Goal: Task Accomplishment & Management: Complete application form

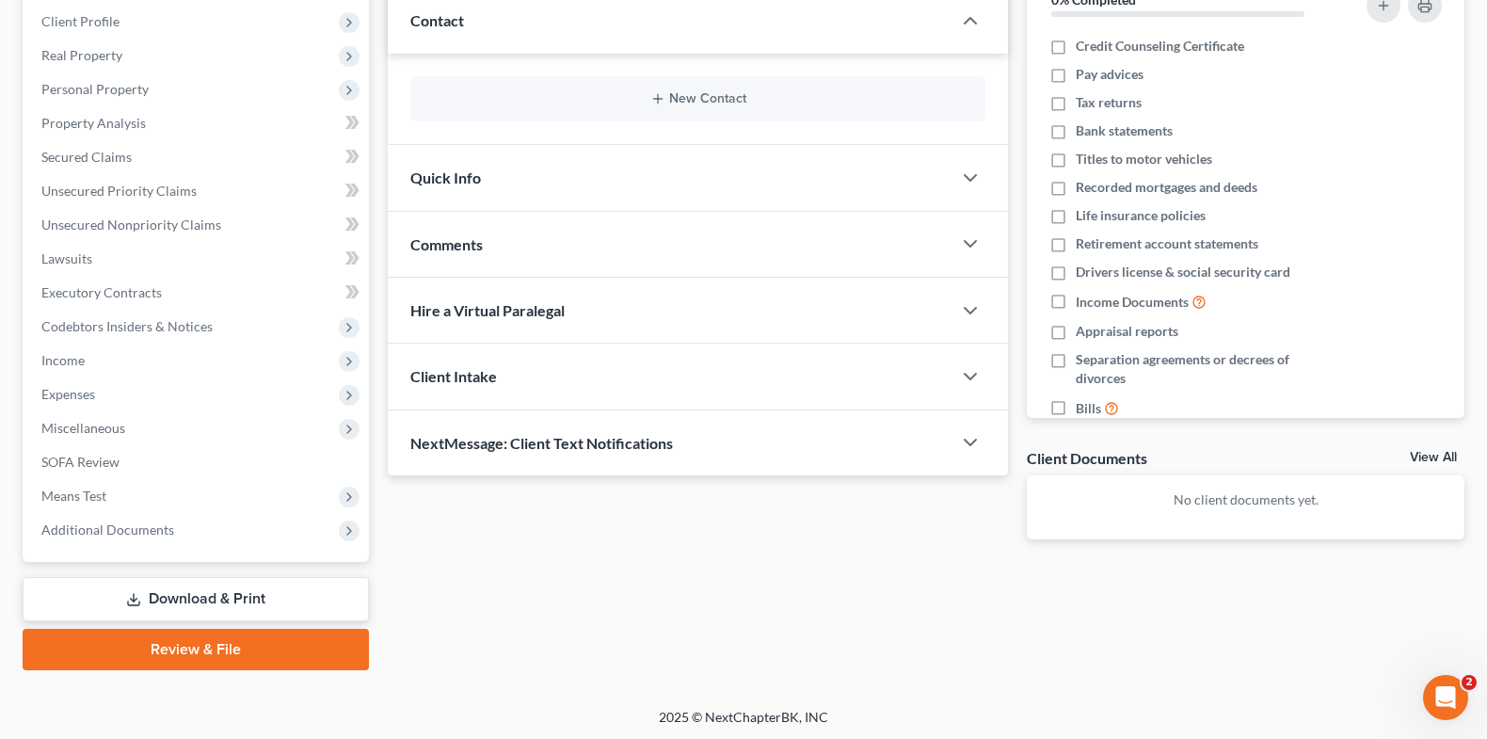
click at [204, 646] on link "Review & File" at bounding box center [196, 649] width 346 height 41
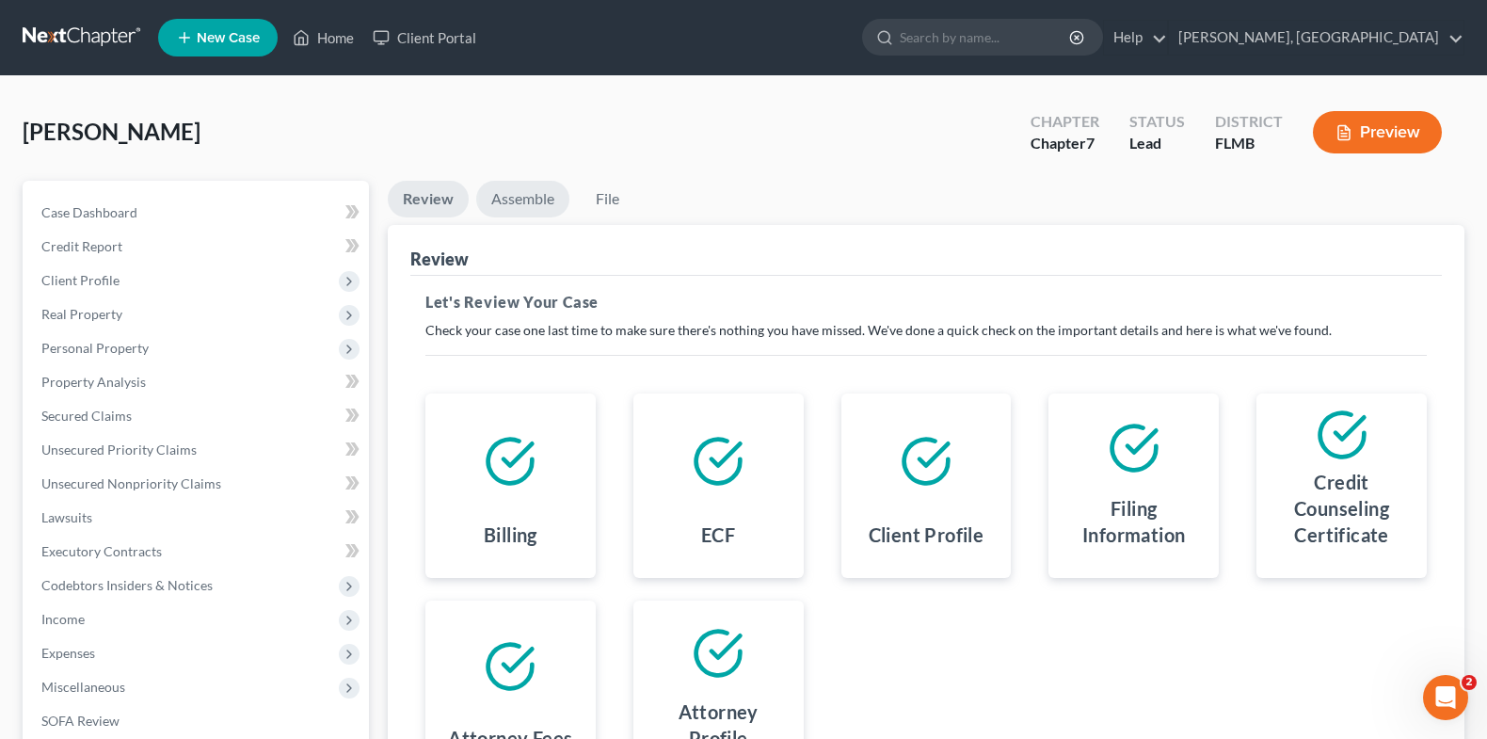
click at [526, 200] on link "Assemble" at bounding box center [522, 199] width 93 height 37
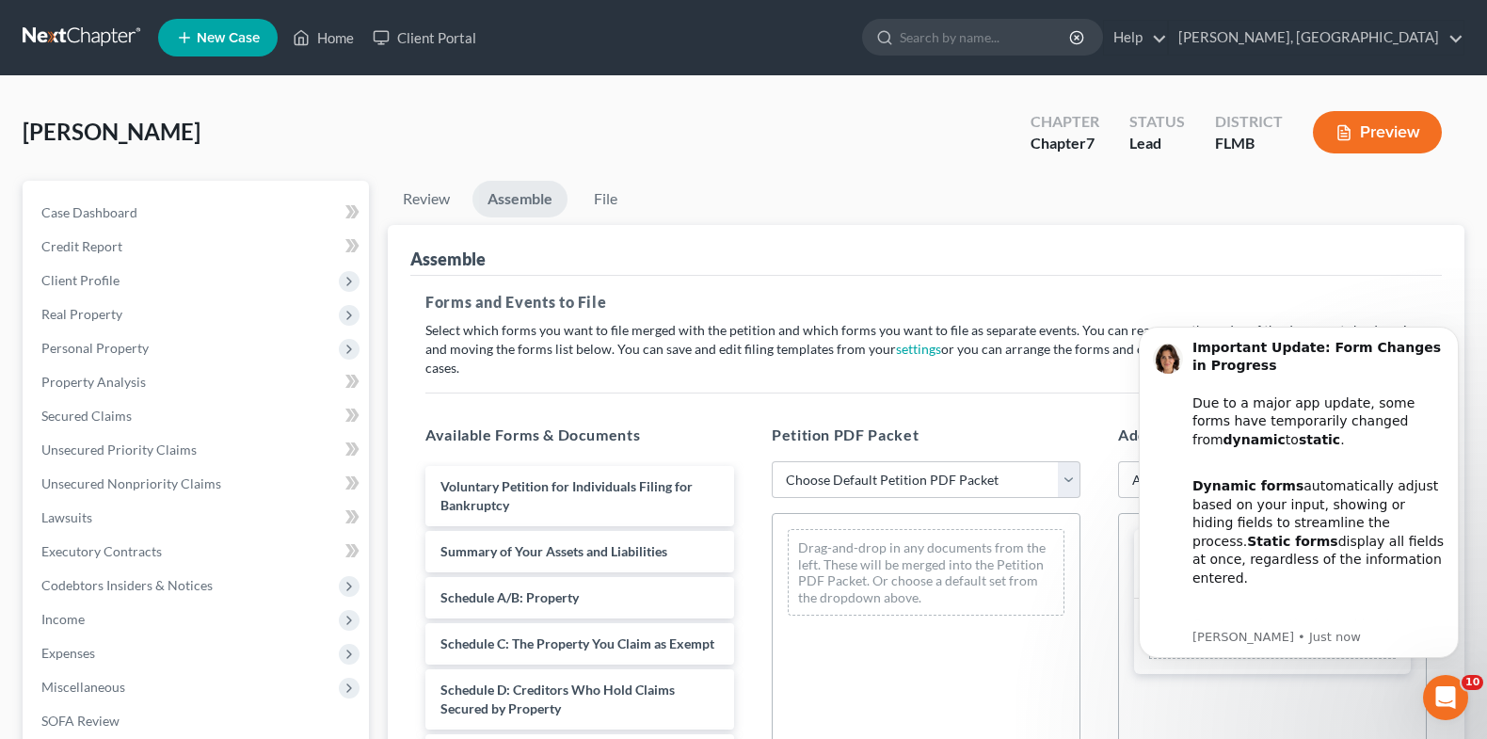
click at [974, 176] on div "[PERSON_NAME] Upgraded Chapter Chapter 7 Status Lead District FLMB Preview" at bounding box center [744, 140] width 1442 height 82
click at [1449, 336] on icon "Dismiss notification" at bounding box center [1453, 332] width 10 height 10
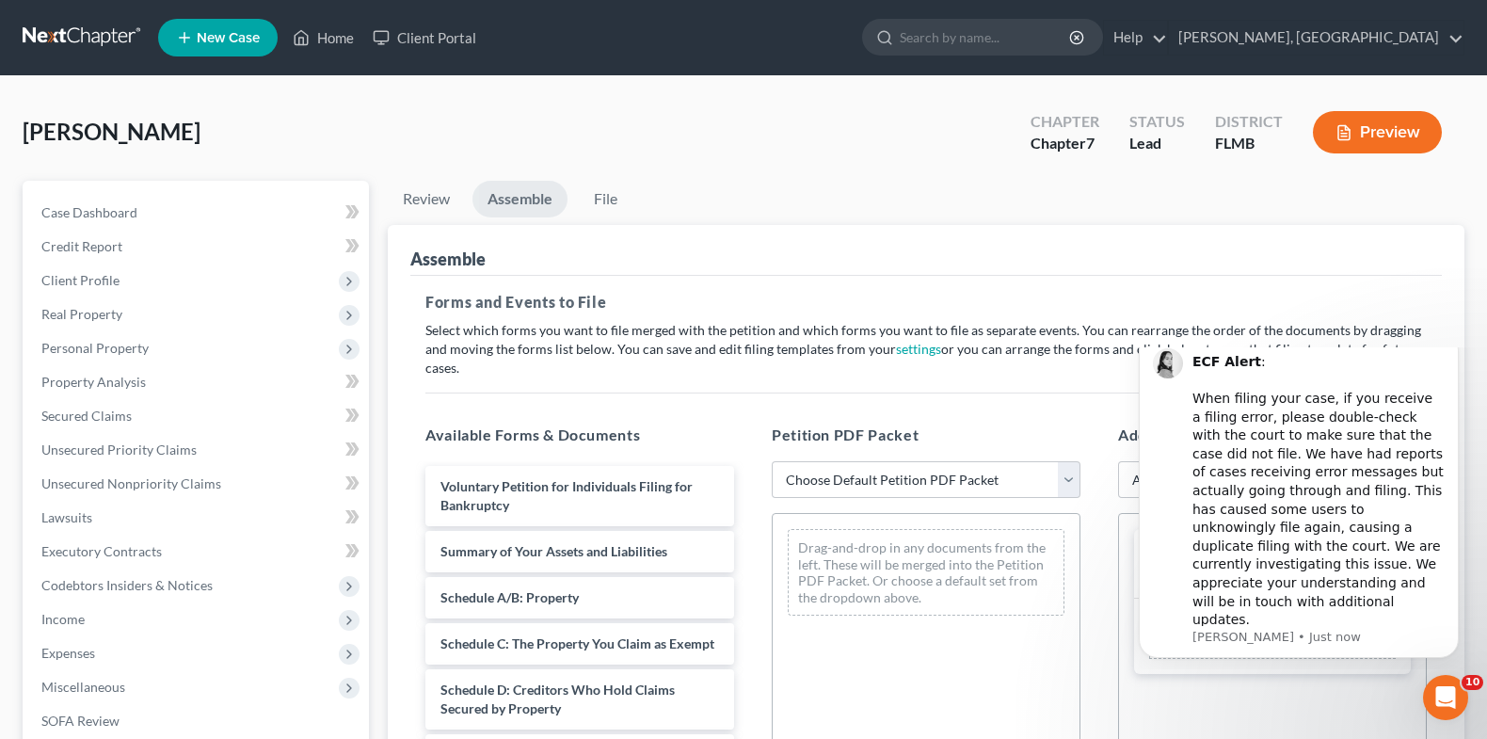
click at [1470, 366] on body "ECF Alert : ​ When filing your case, if you receive a filing error, please doub…" at bounding box center [1298, 508] width 361 height 307
click at [1456, 342] on icon "Dismiss notification" at bounding box center [1453, 336] width 10 height 10
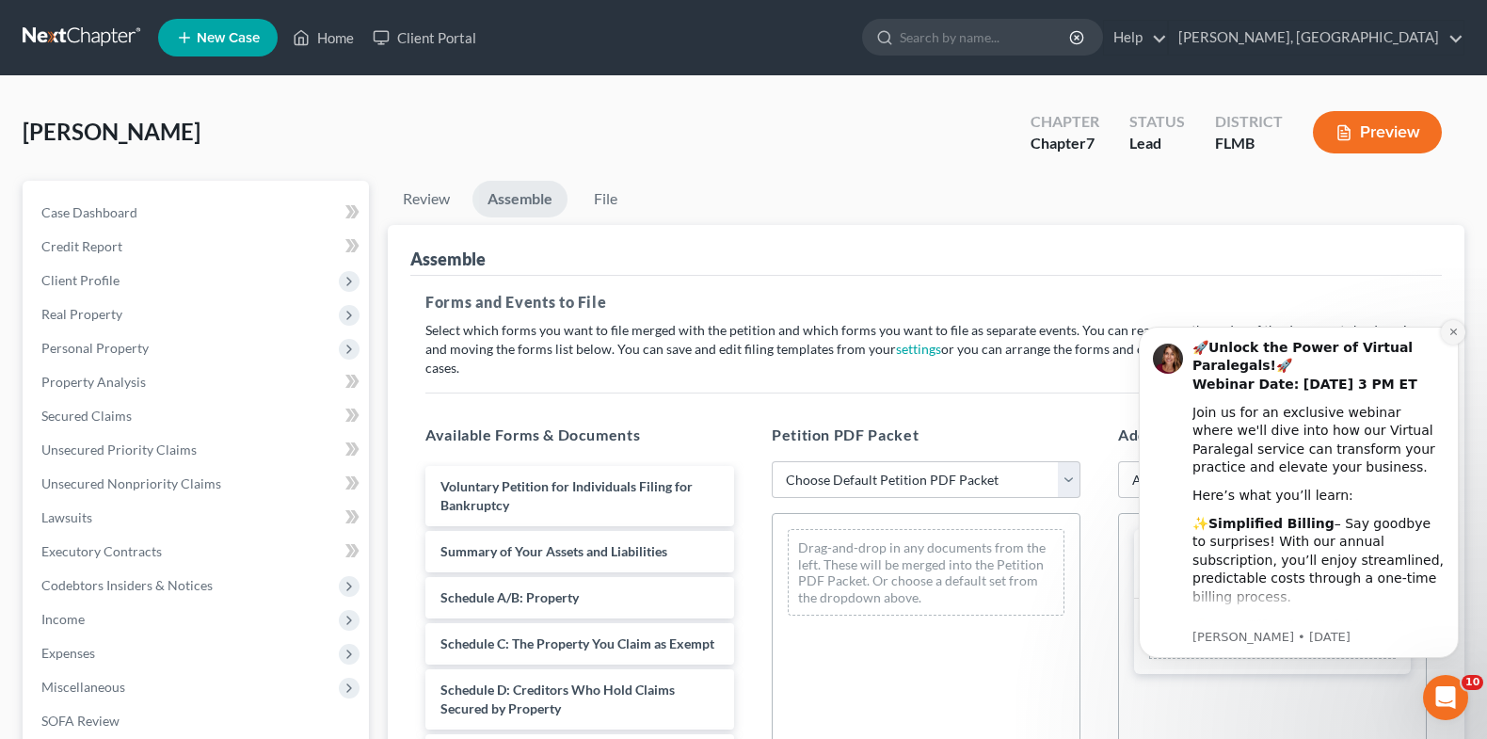
click at [1454, 336] on icon "Dismiss notification" at bounding box center [1453, 332] width 10 height 10
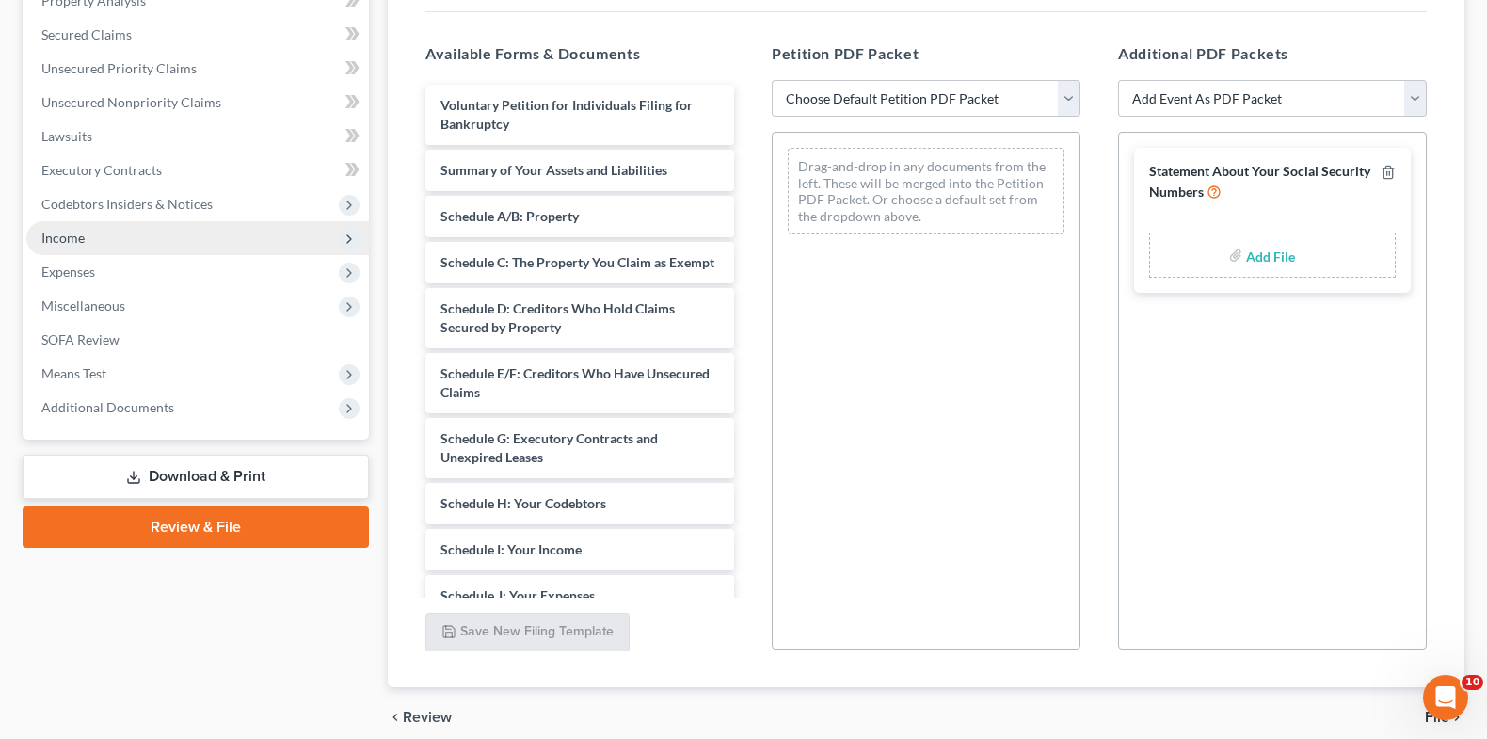
scroll to position [371, 0]
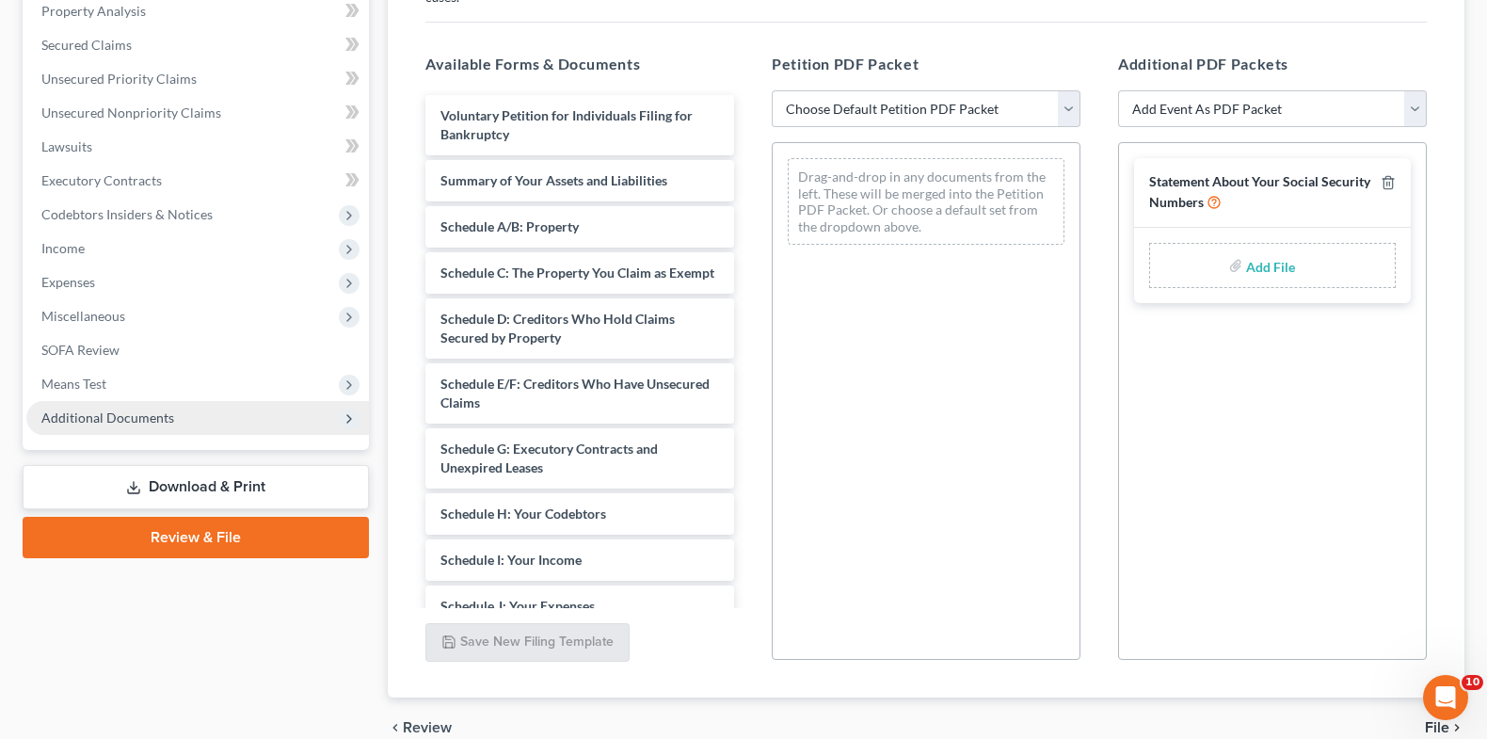
click at [215, 413] on span "Additional Documents" at bounding box center [197, 418] width 343 height 34
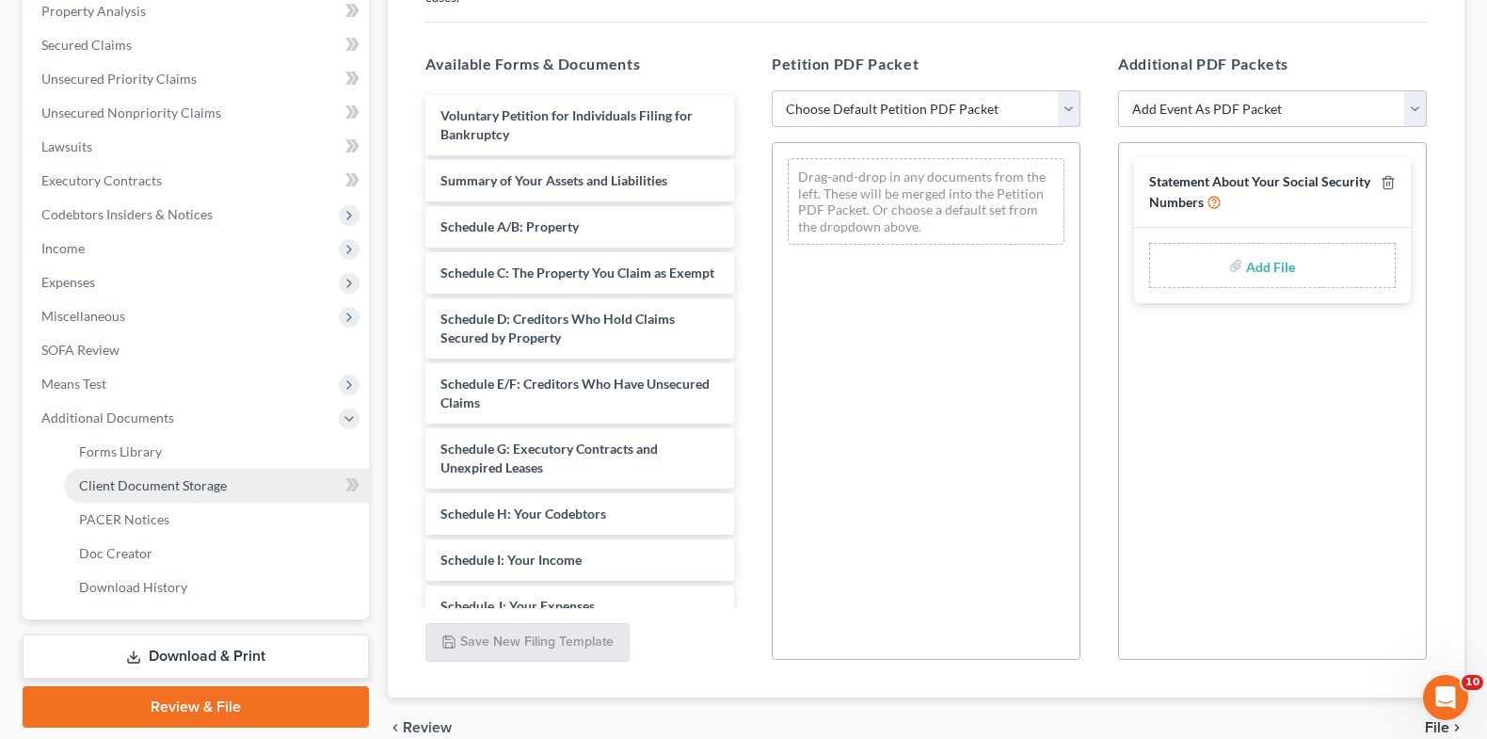
click at [211, 477] on span "Client Document Storage" at bounding box center [153, 485] width 148 height 16
